Goal: Transaction & Acquisition: Purchase product/service

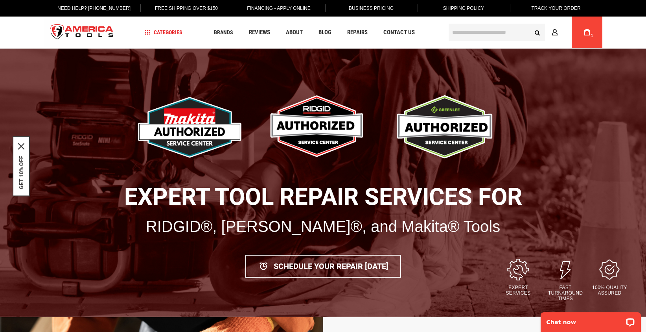
click at [588, 33] on icon at bounding box center [587, 32] width 6 height 6
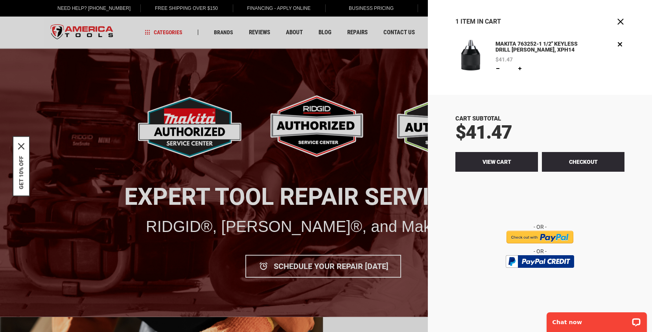
click at [495, 165] on span "View Cart" at bounding box center [497, 161] width 29 height 6
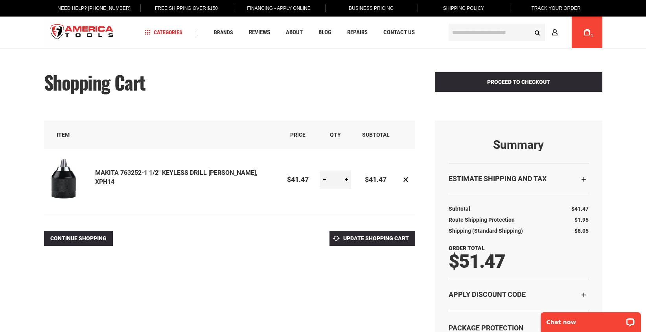
click at [65, 185] on img at bounding box center [63, 178] width 39 height 39
